Goal: Task Accomplishment & Management: Manage account settings

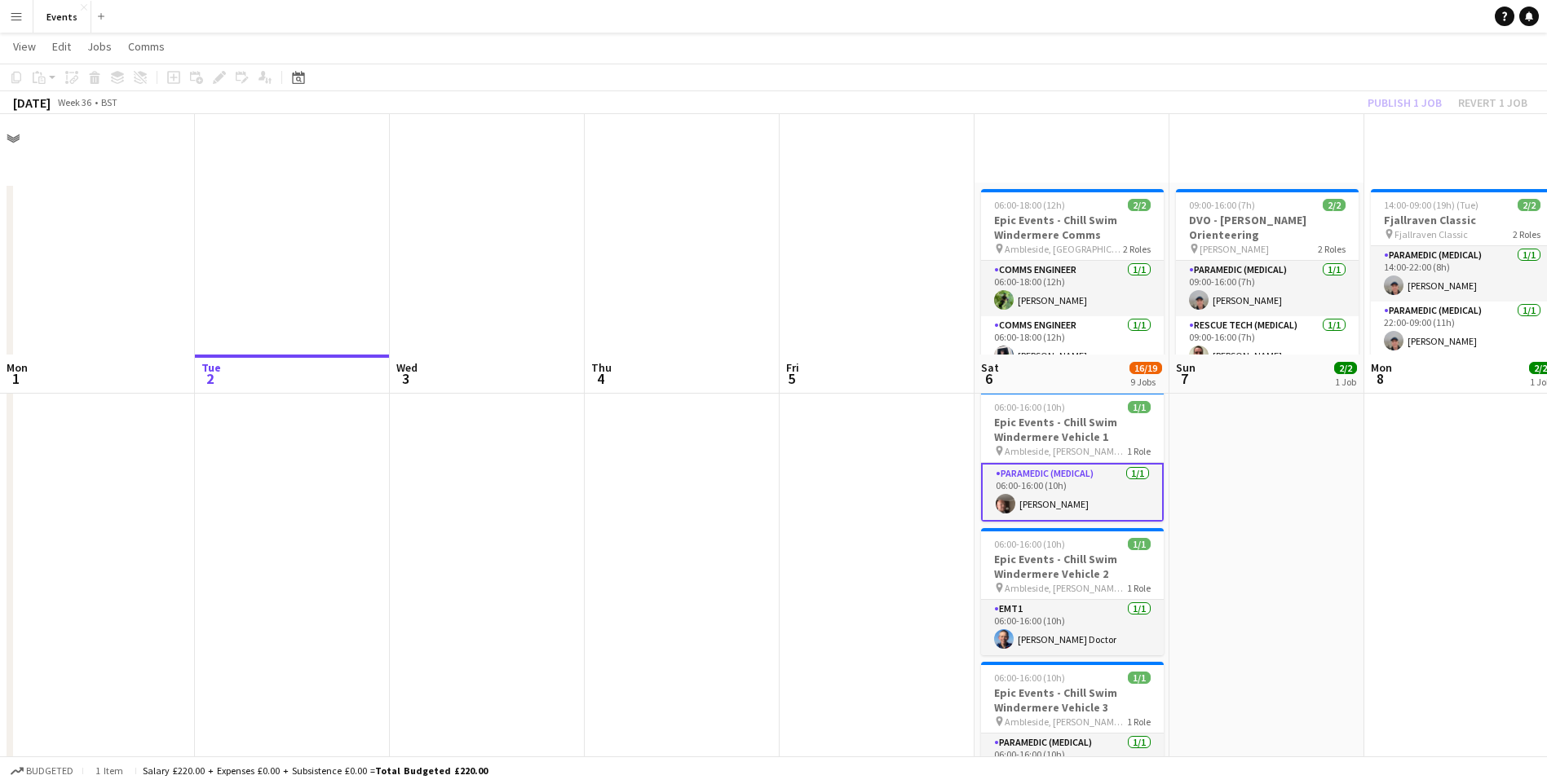
scroll to position [38, 0]
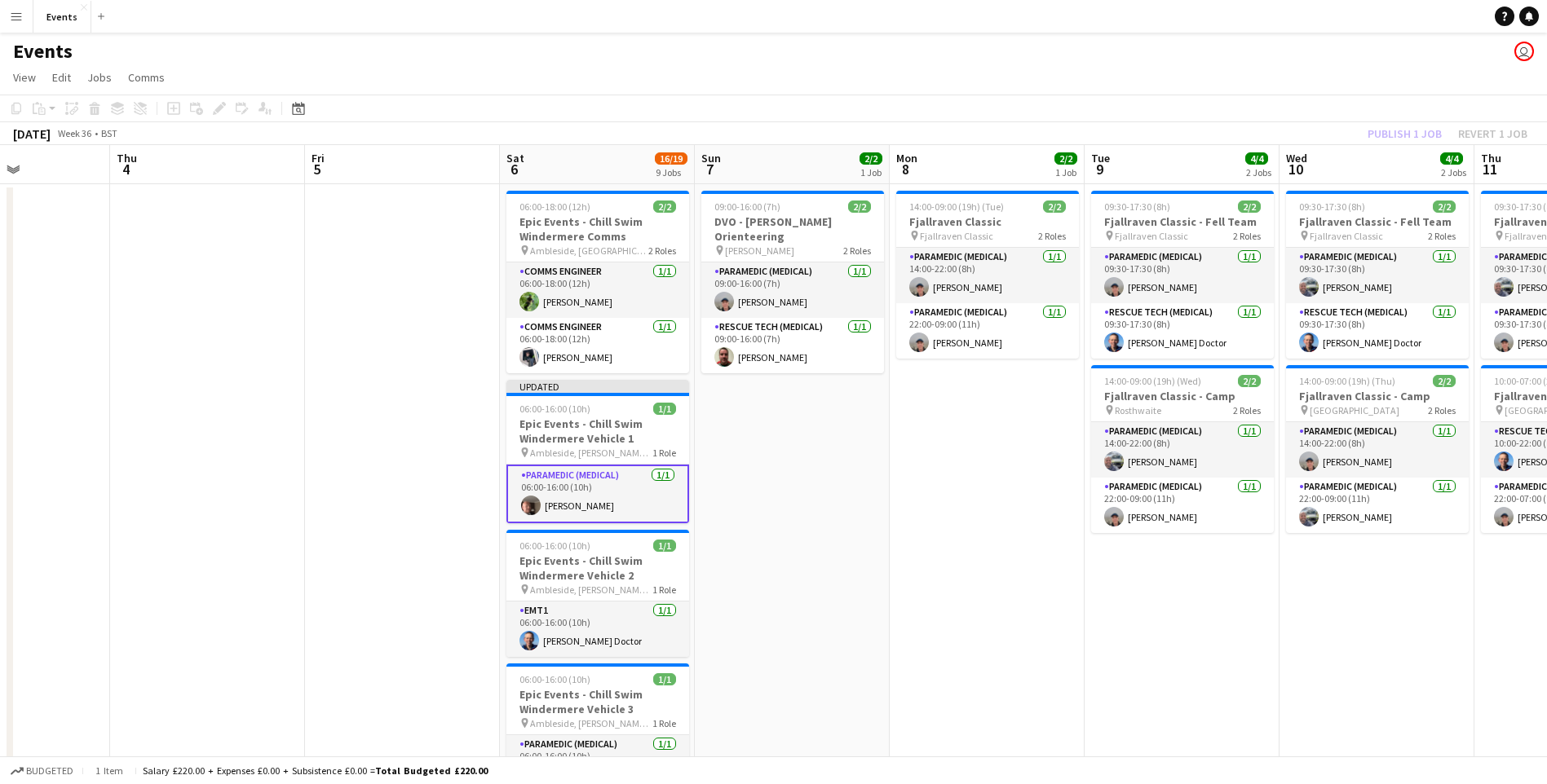
drag, startPoint x: 670, startPoint y: 668, endPoint x: 591, endPoint y: 654, distance: 80.2
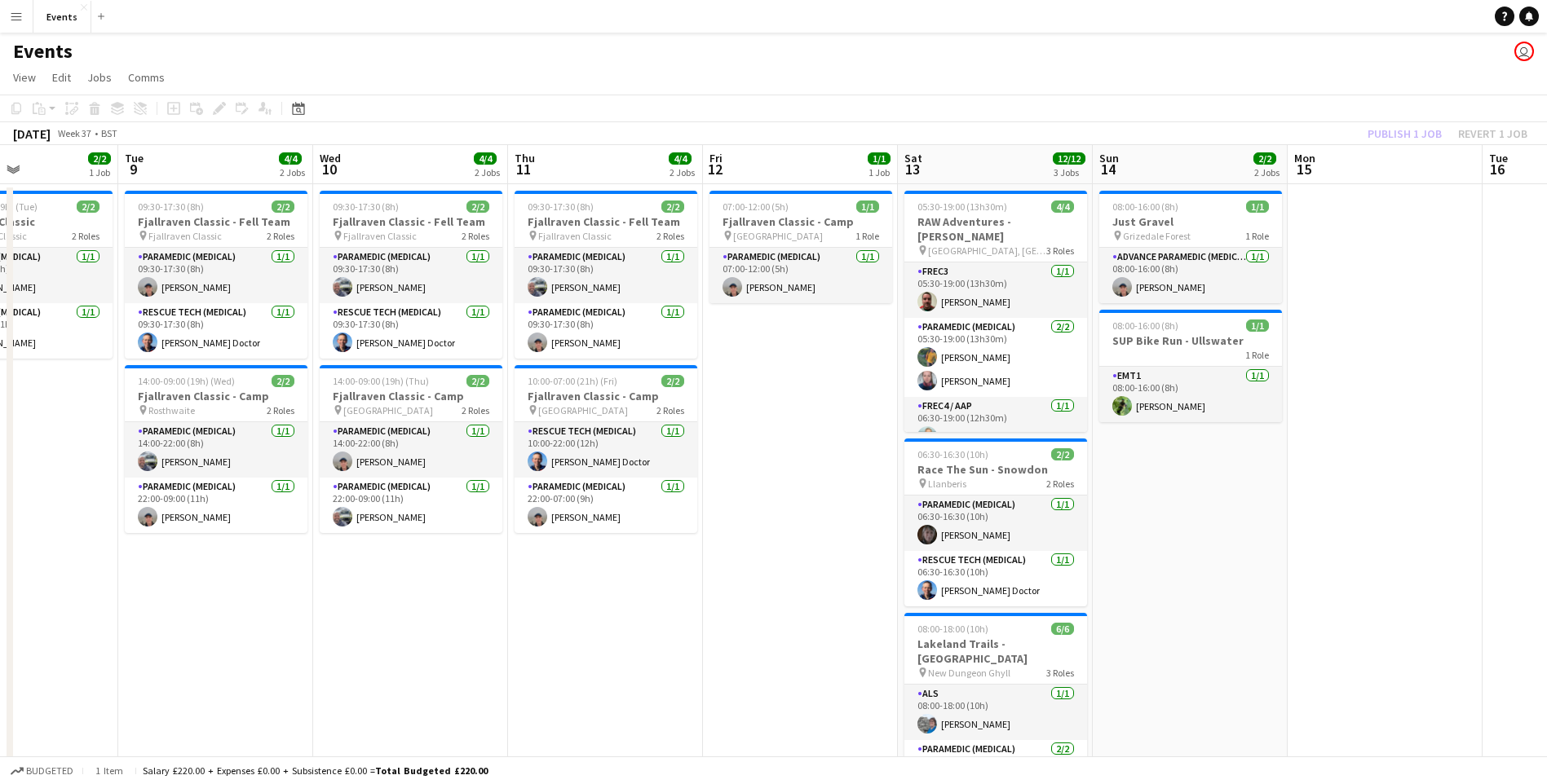
drag, startPoint x: 809, startPoint y: 679, endPoint x: 475, endPoint y: 661, distance: 334.5
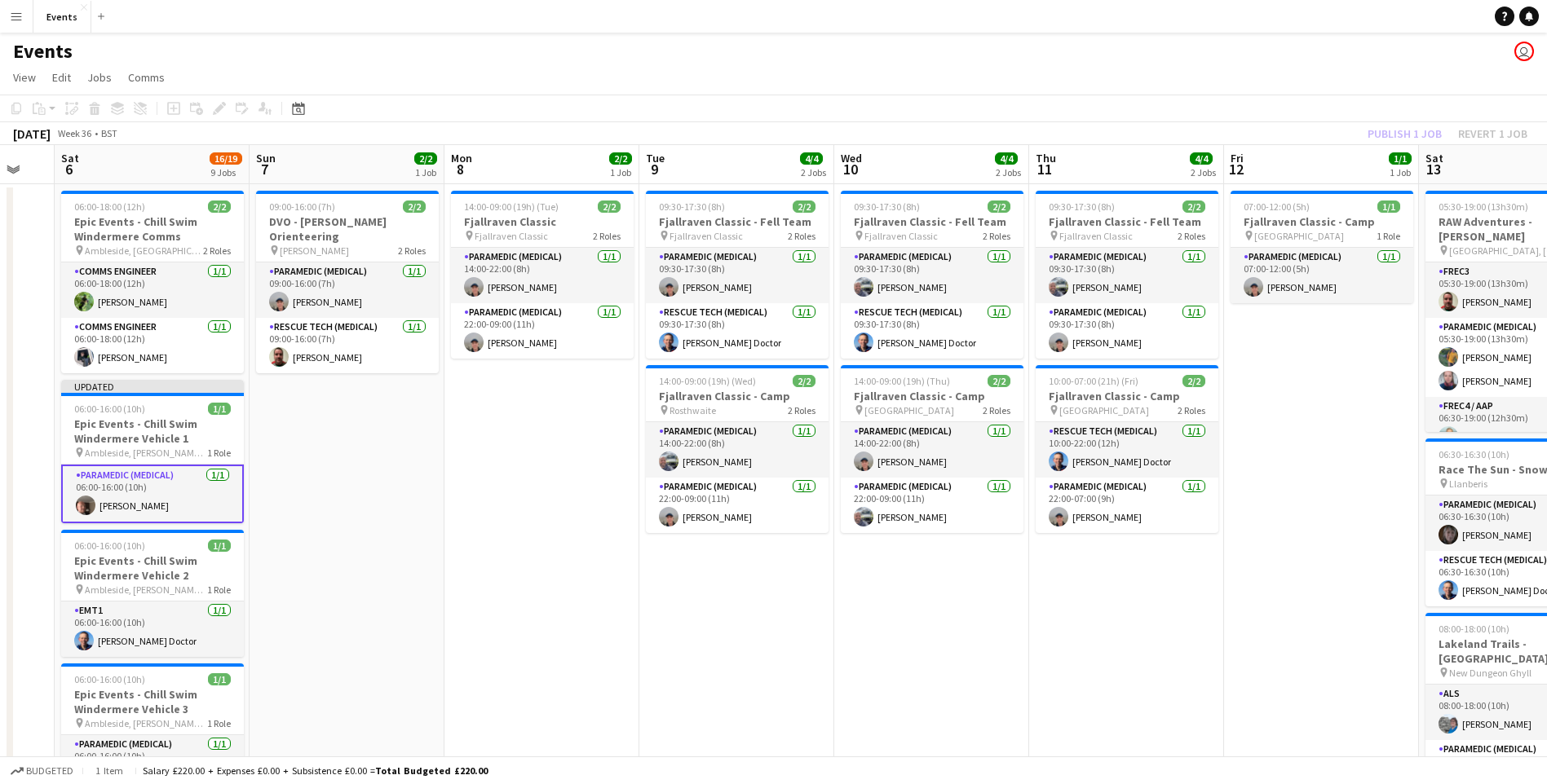
drag, startPoint x: 522, startPoint y: 551, endPoint x: 934, endPoint y: 555, distance: 412.0
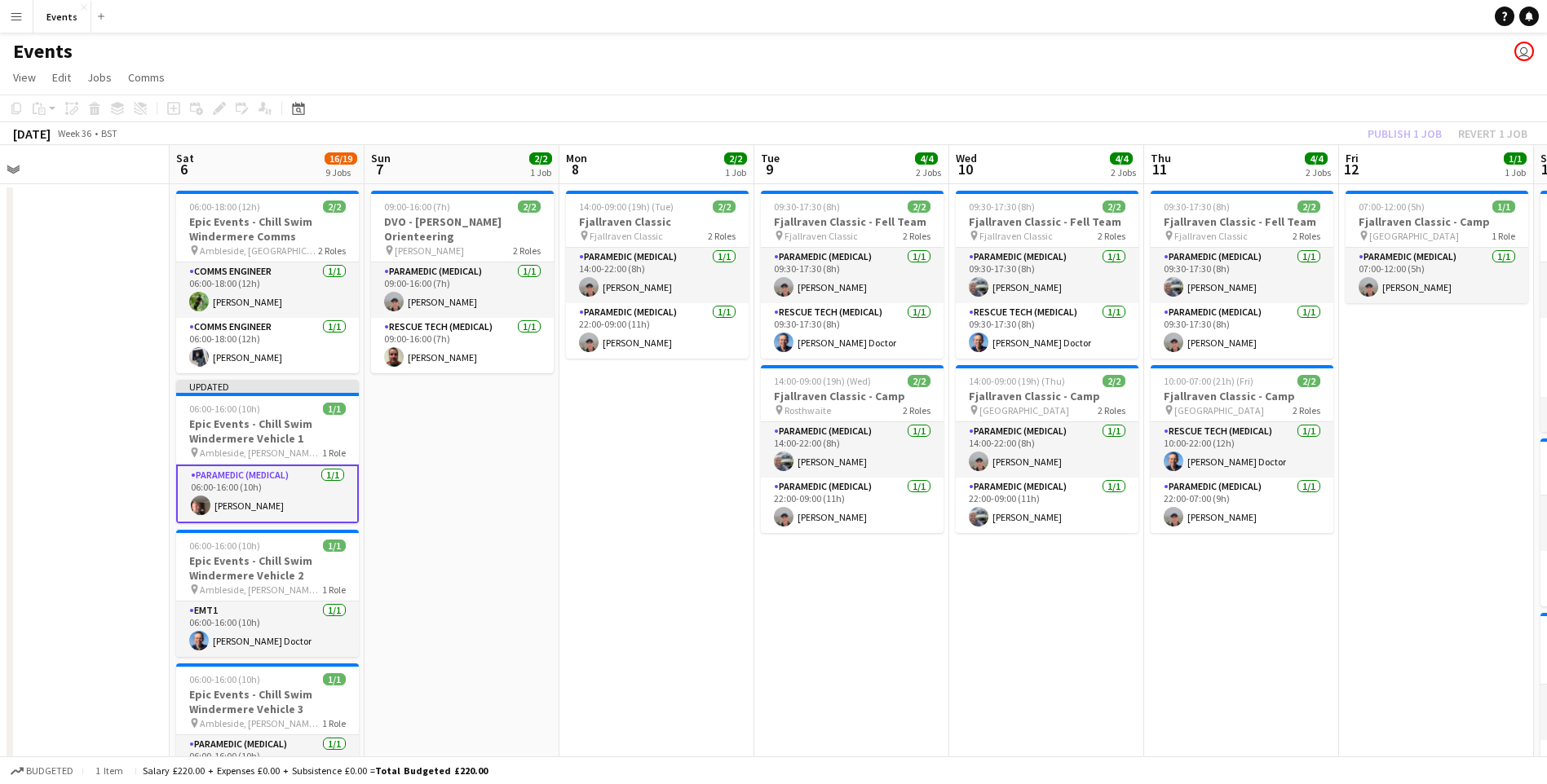
scroll to position [0, 481]
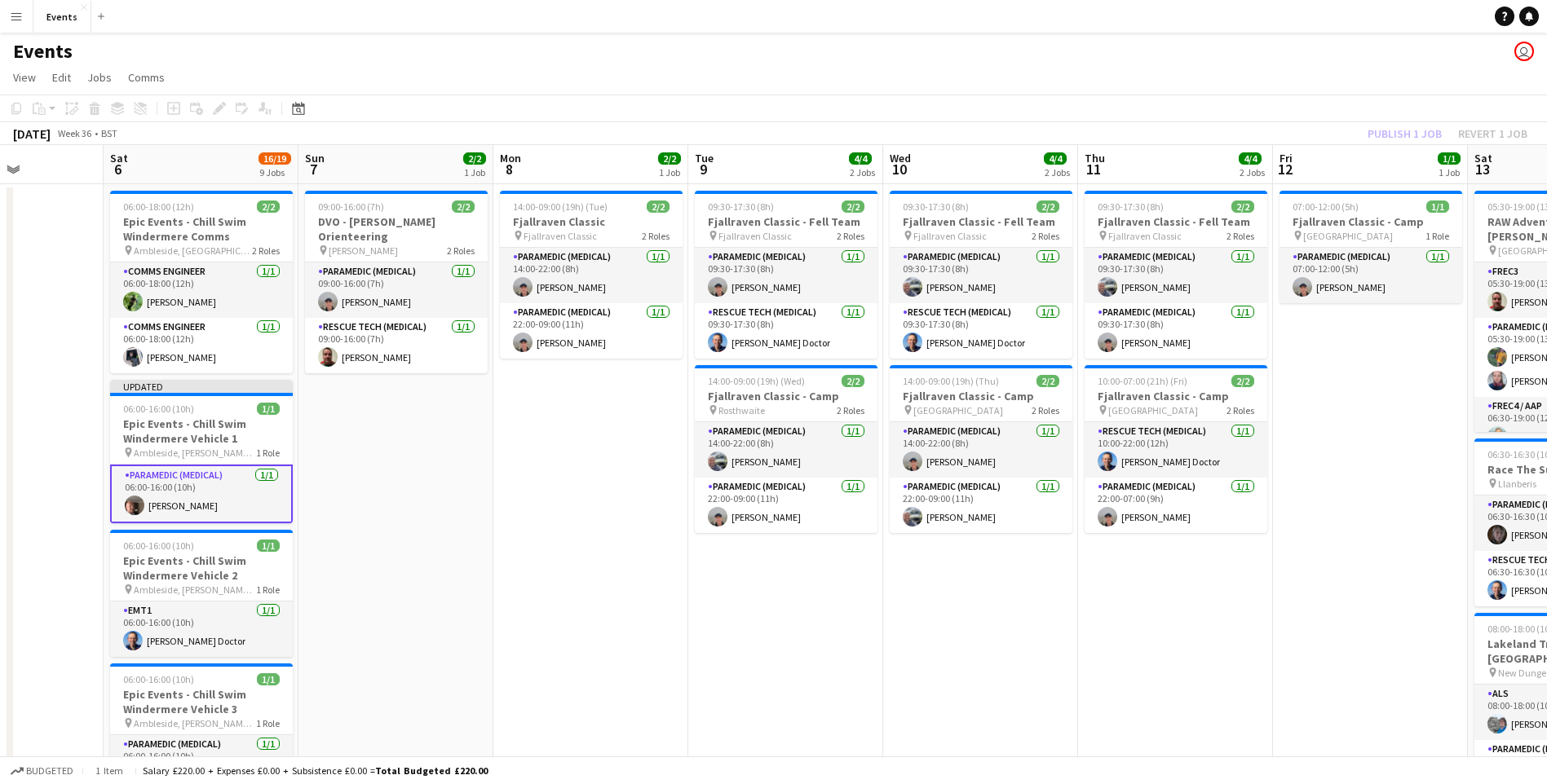
drag, startPoint x: 831, startPoint y: 595, endPoint x: 703, endPoint y: 579, distance: 129.0
click at [200, 634] on app-card-role "EMT1 [DATE] 06:00-16:00 (10h) [PERSON_NAME]" at bounding box center [201, 629] width 183 height 56
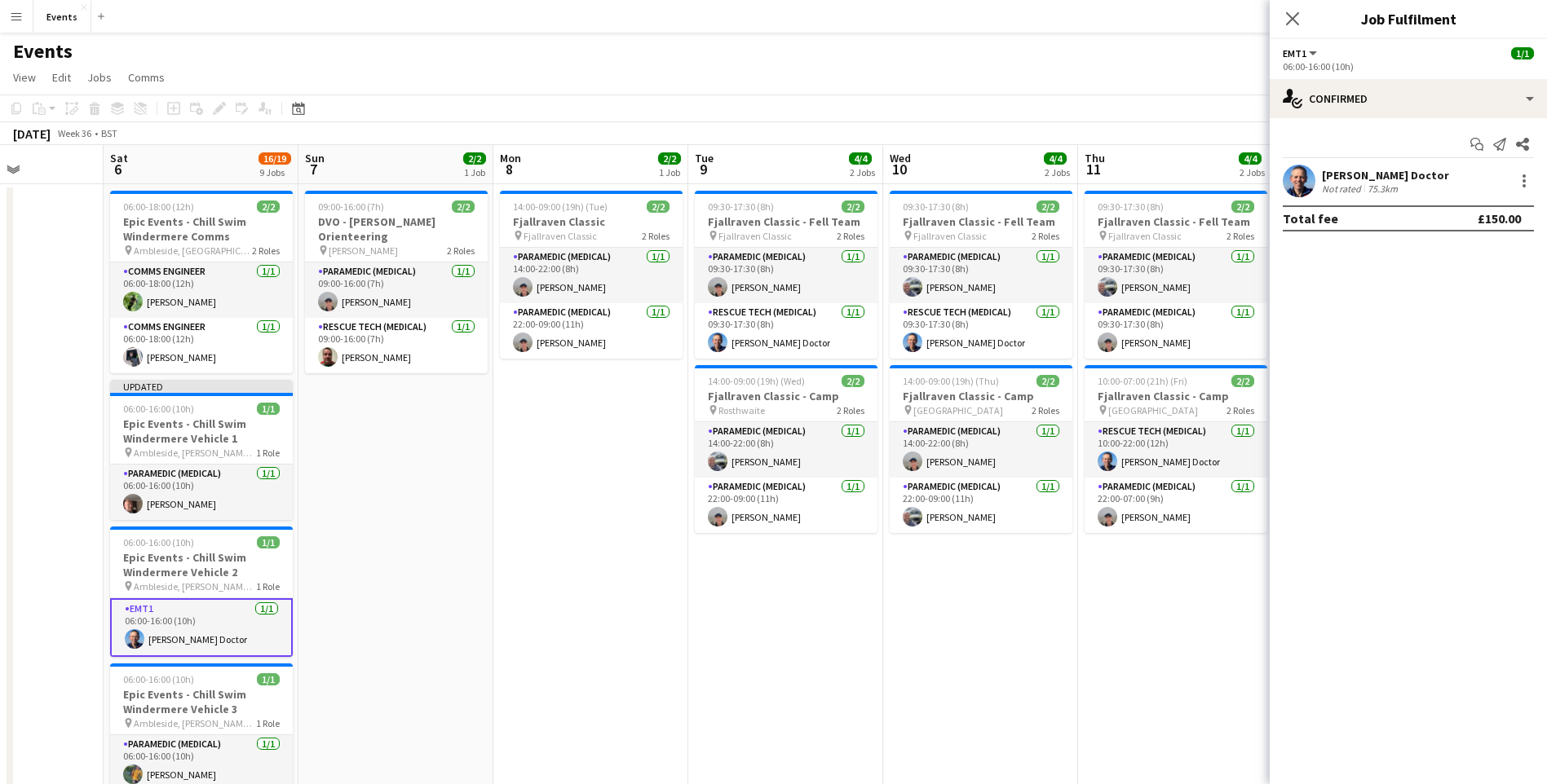
click at [1301, 187] on app-user-avatar at bounding box center [1298, 181] width 33 height 33
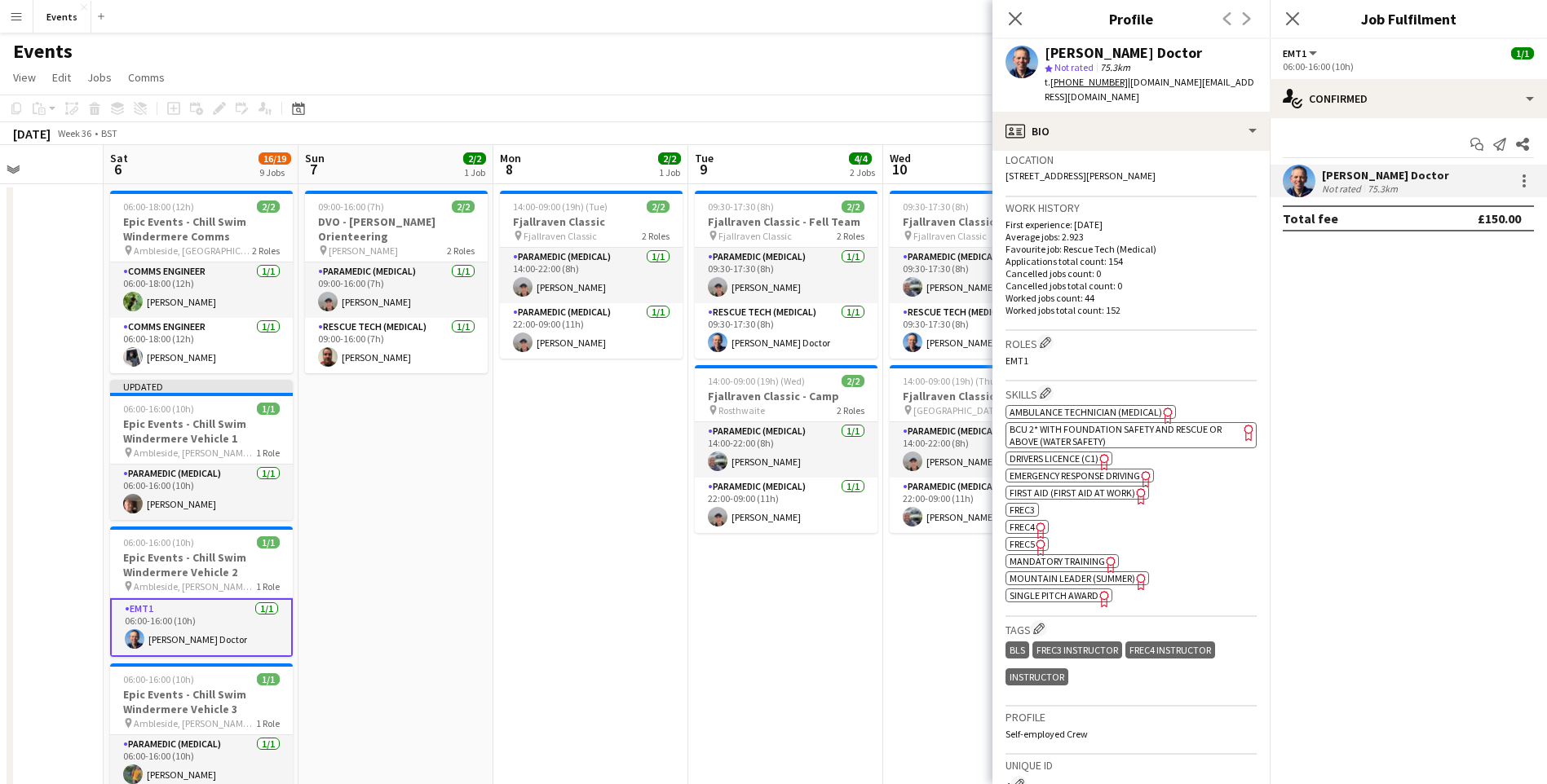
scroll to position [489, 0]
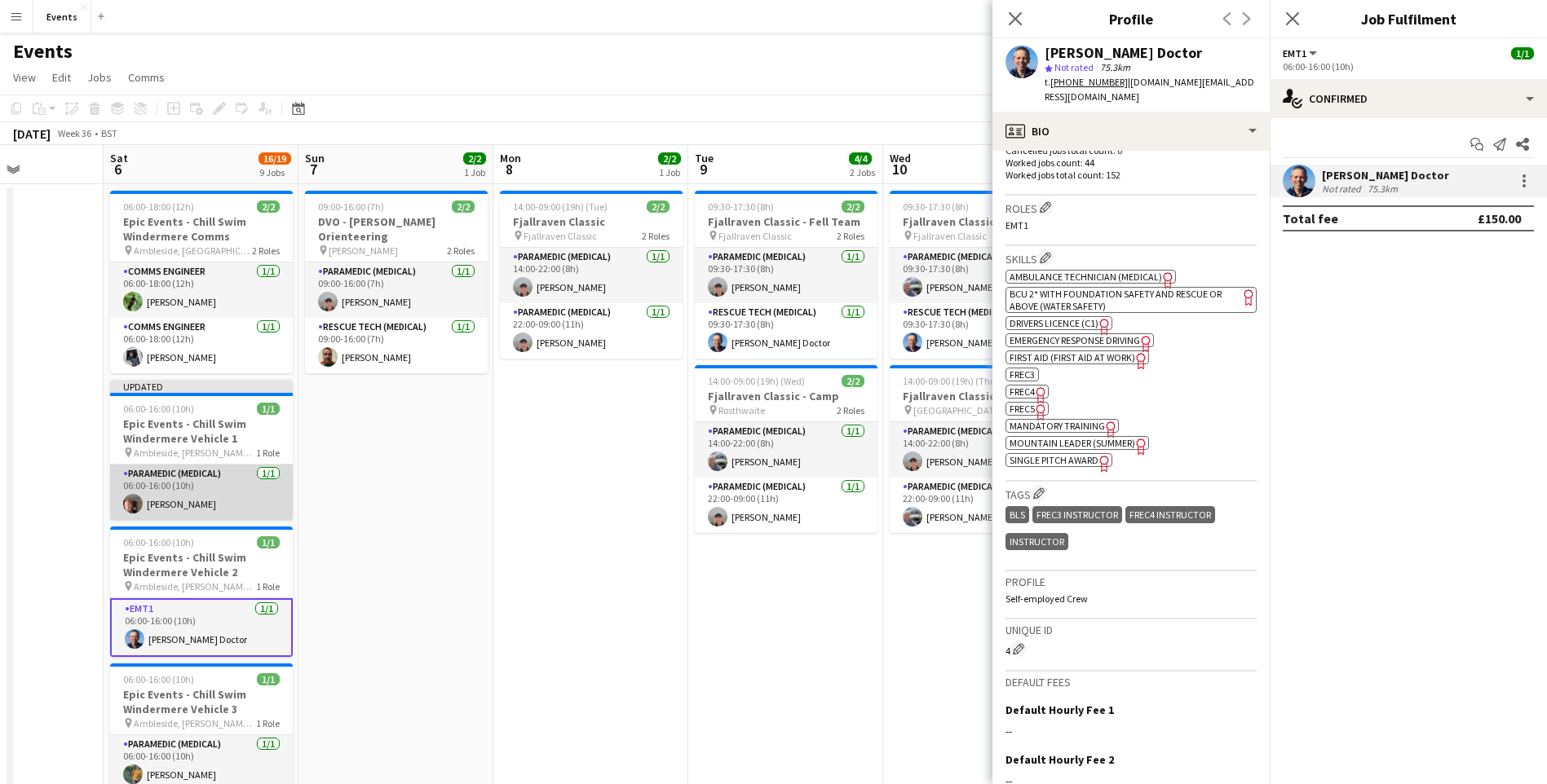
click at [175, 509] on app-card-role "Paramedic (Medical) [DATE] 06:00-16:00 (10h) [PERSON_NAME]" at bounding box center [201, 493] width 183 height 56
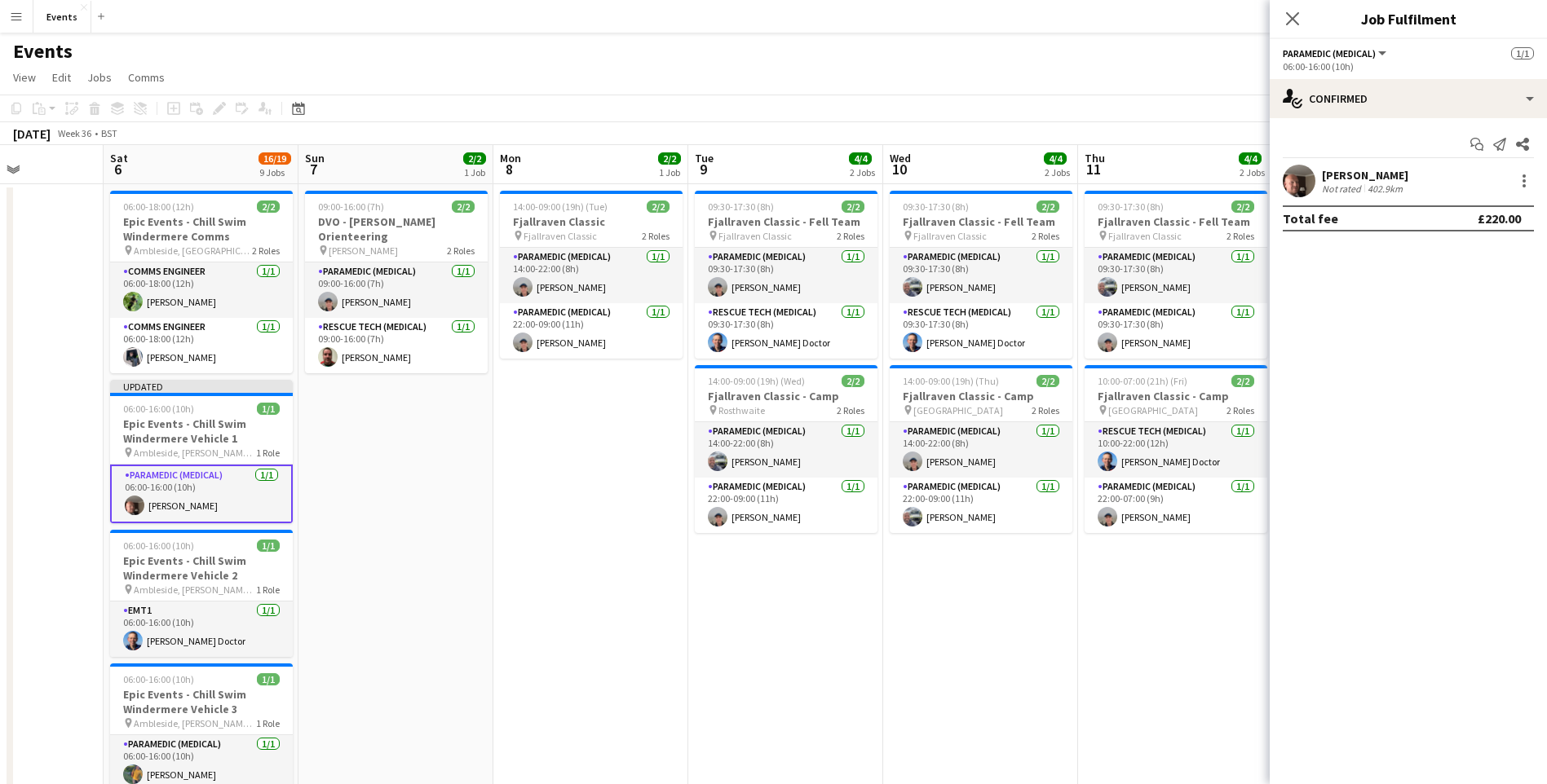
click at [175, 509] on app-card-role "Paramedic (Medical) [DATE] 06:00-16:00 (10h) [PERSON_NAME]" at bounding box center [201, 494] width 183 height 59
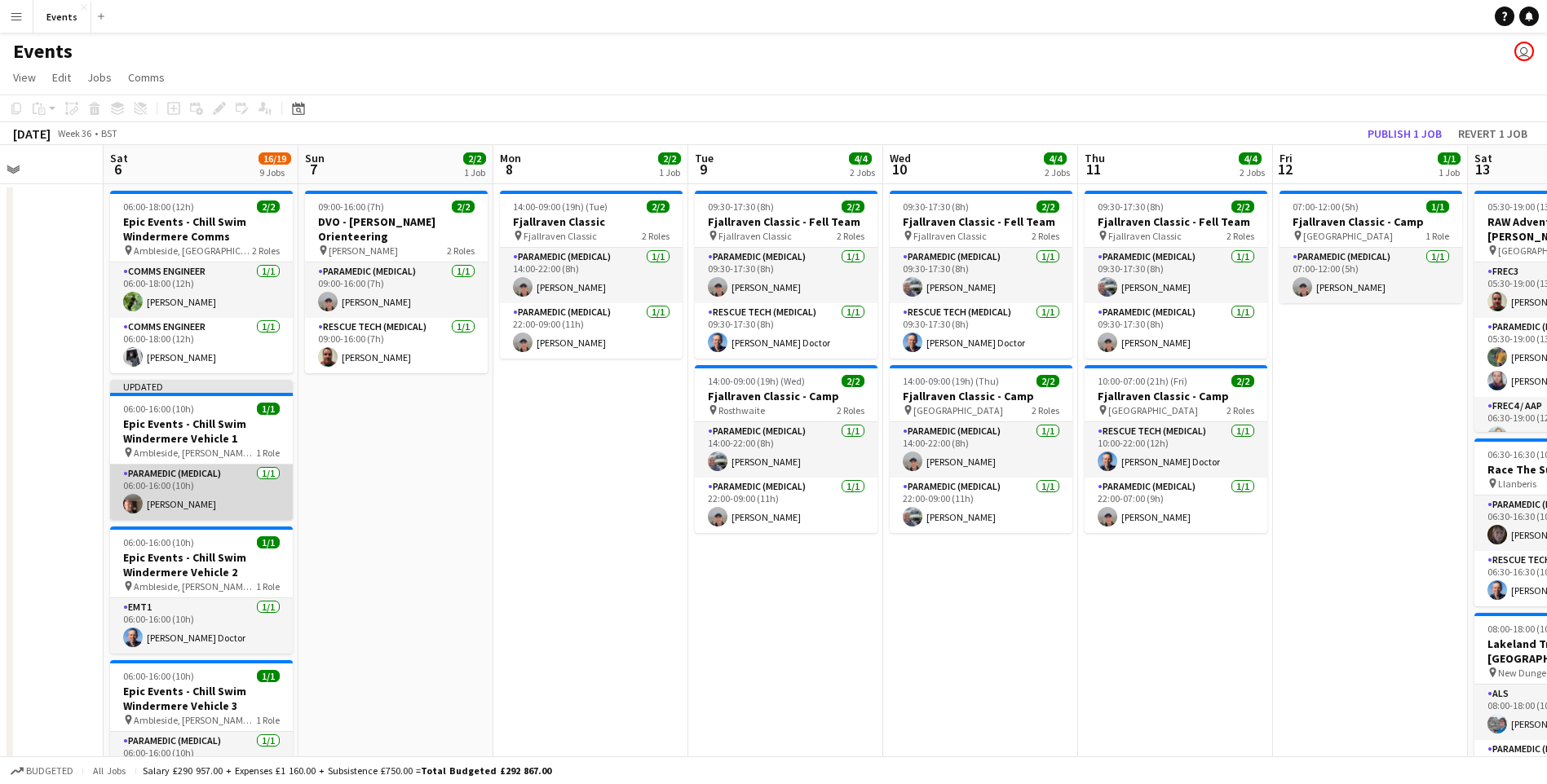
click at [175, 509] on app-card-role "Paramedic (Medical) [DATE] 06:00-16:00 (10h) [PERSON_NAME]" at bounding box center [201, 493] width 183 height 56
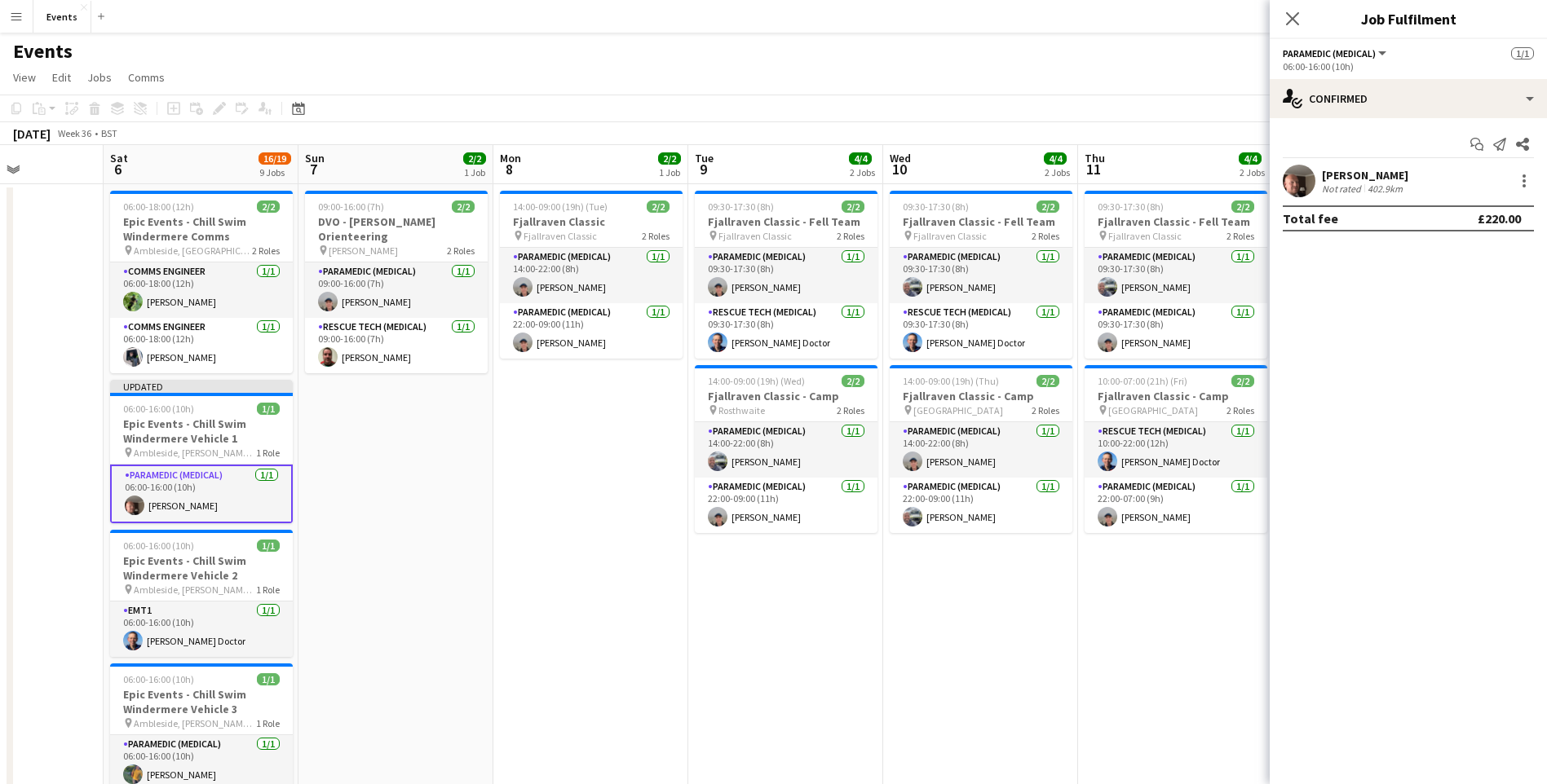
click at [1367, 183] on div "402.9km" at bounding box center [1385, 189] width 42 height 12
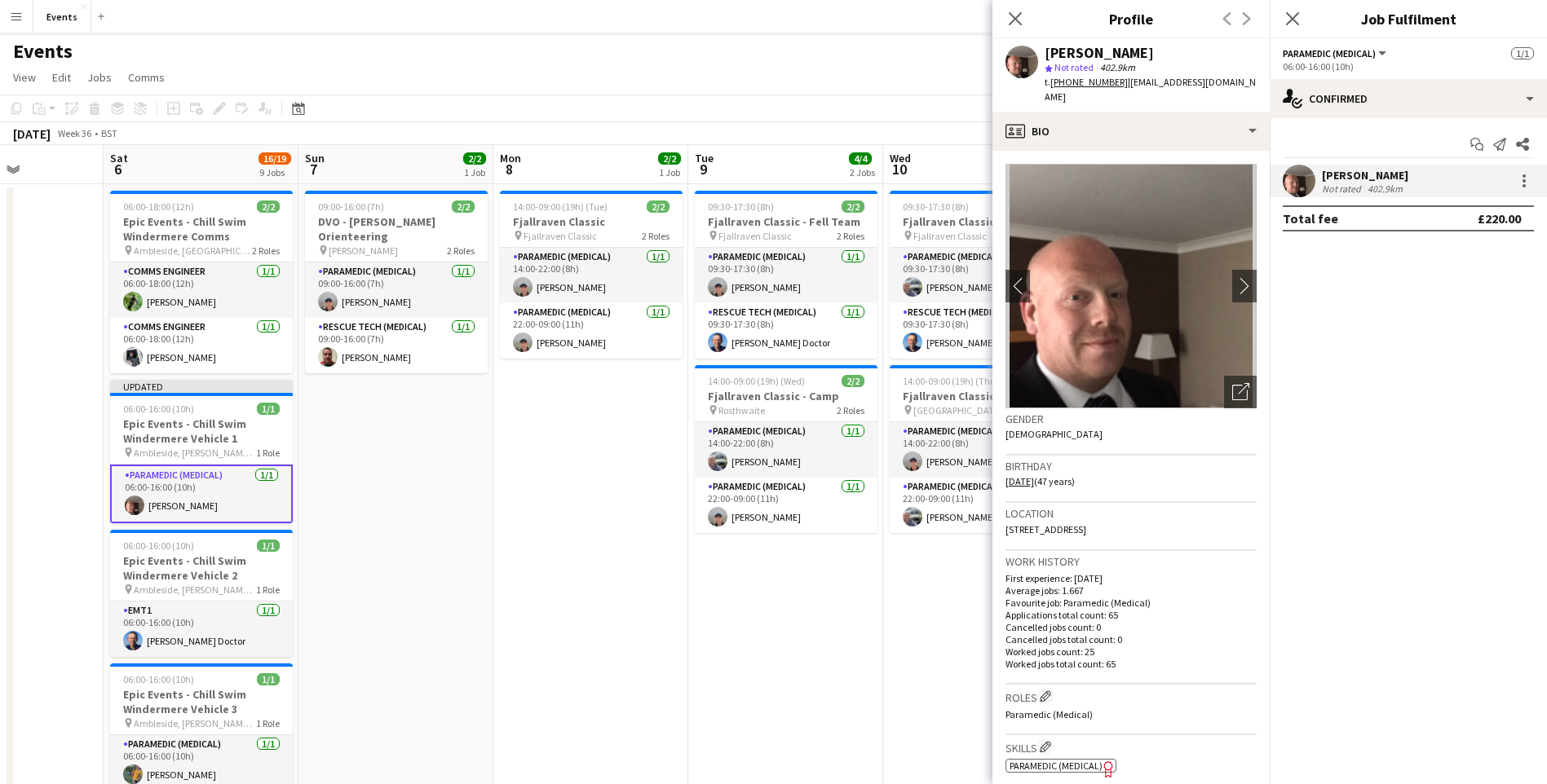
scroll to position [244, 0]
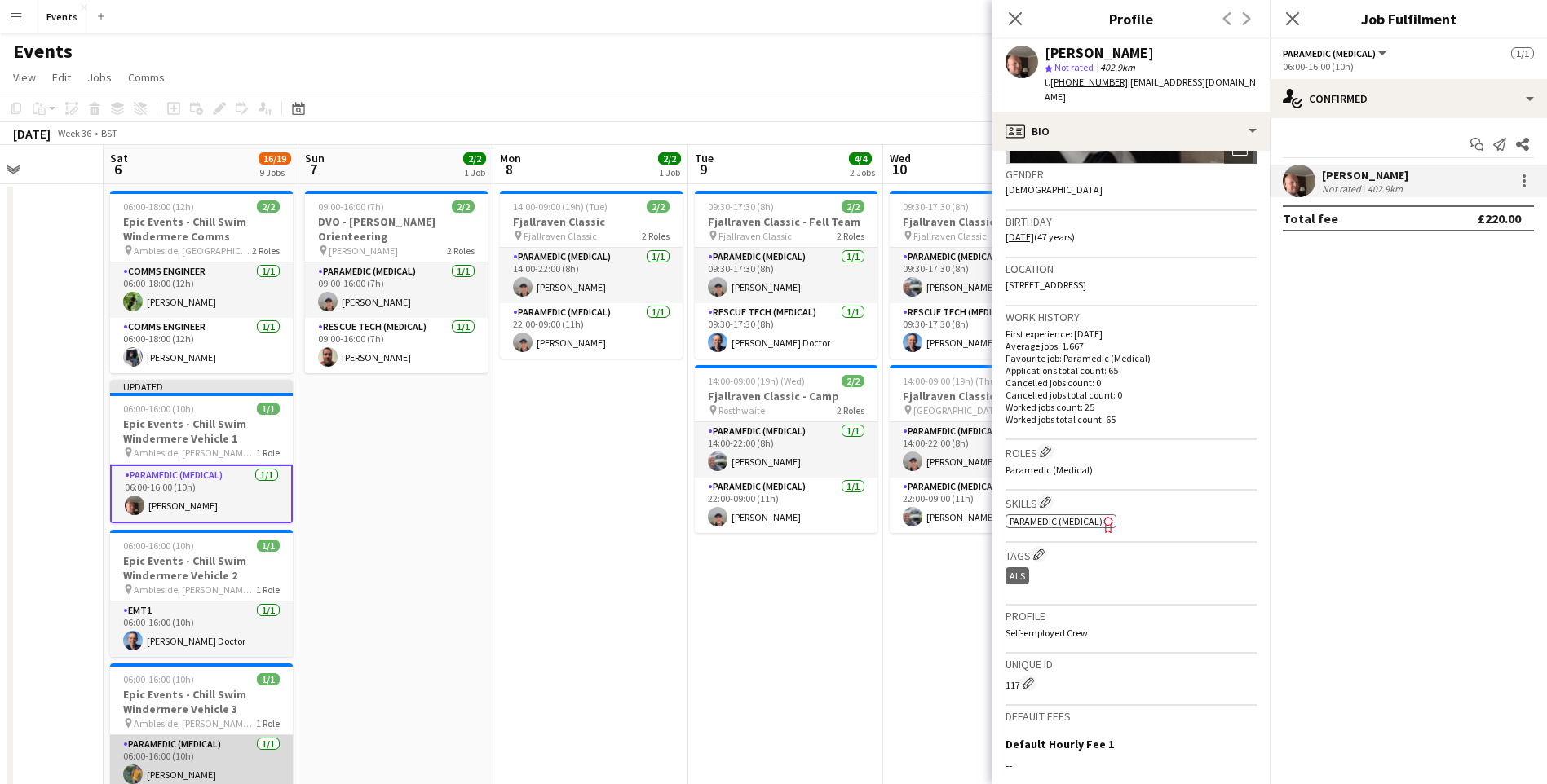
click at [140, 772] on app-user-avatar at bounding box center [133, 774] width 20 height 20
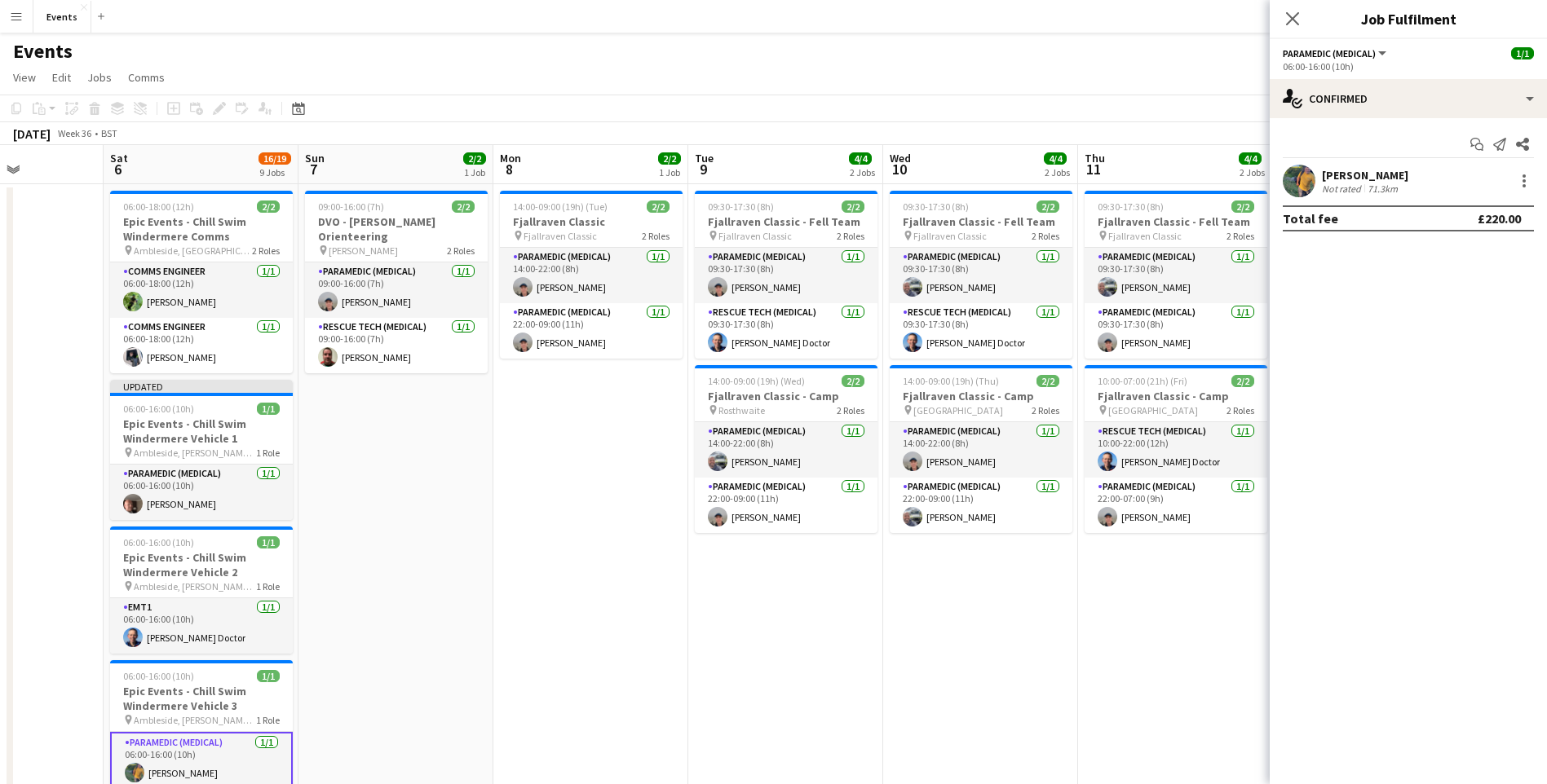
click at [1308, 169] on div "Start chat Send notification Share [PERSON_NAME] Not rated 71.3km Total fee £22…" at bounding box center [1408, 181] width 277 height 127
click at [1306, 173] on app-user-avatar at bounding box center [1298, 181] width 33 height 33
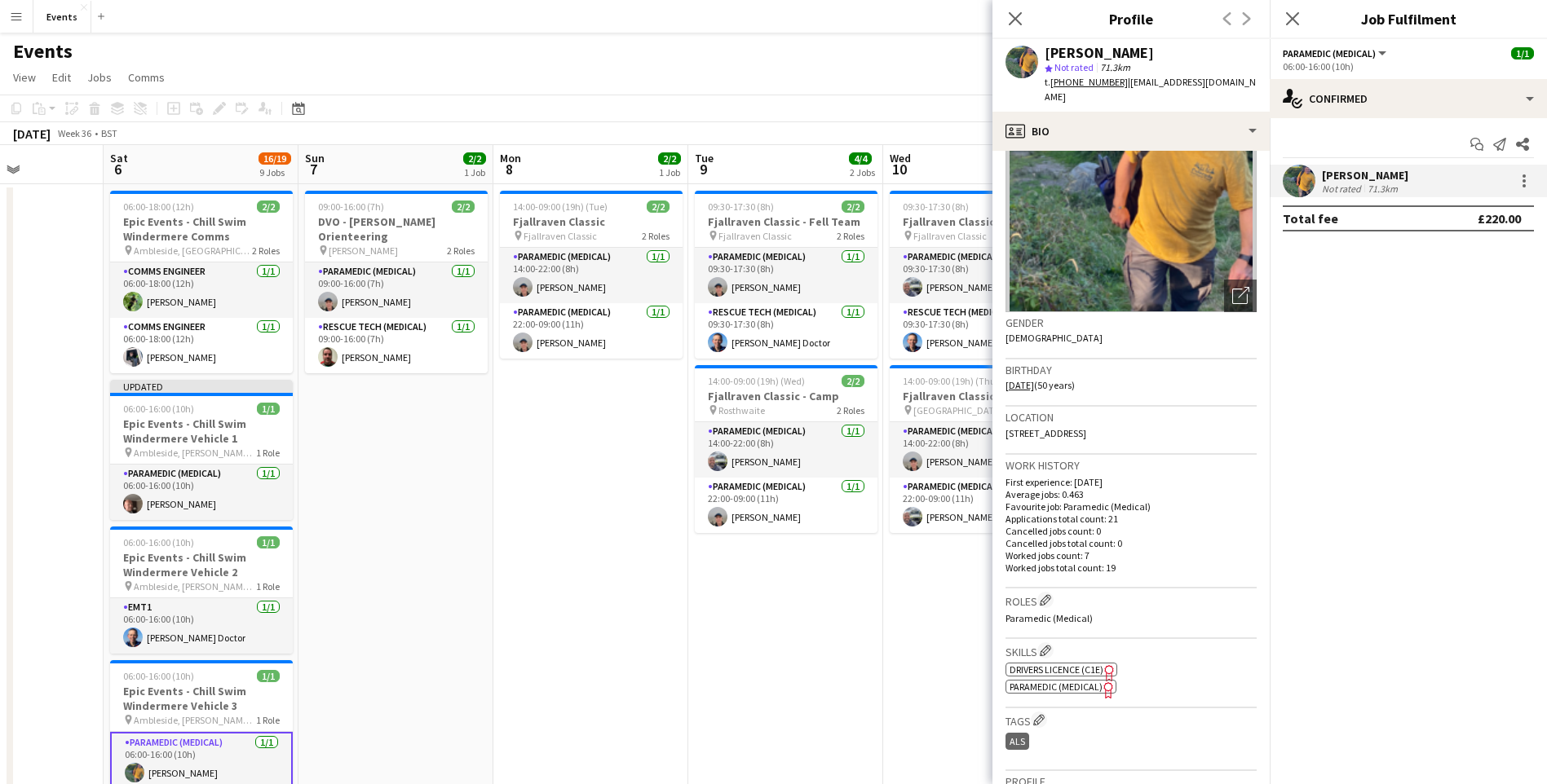
scroll to position [326, 0]
